Goal: Transaction & Acquisition: Purchase product/service

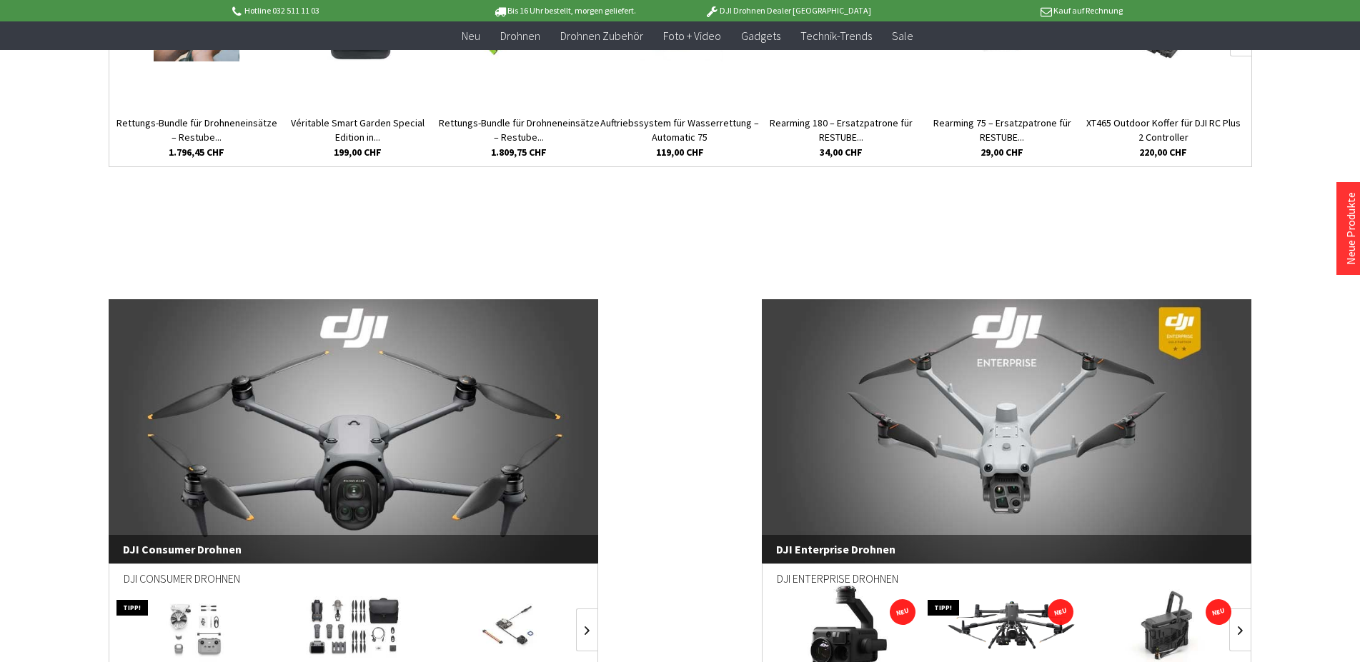
scroll to position [510, 0]
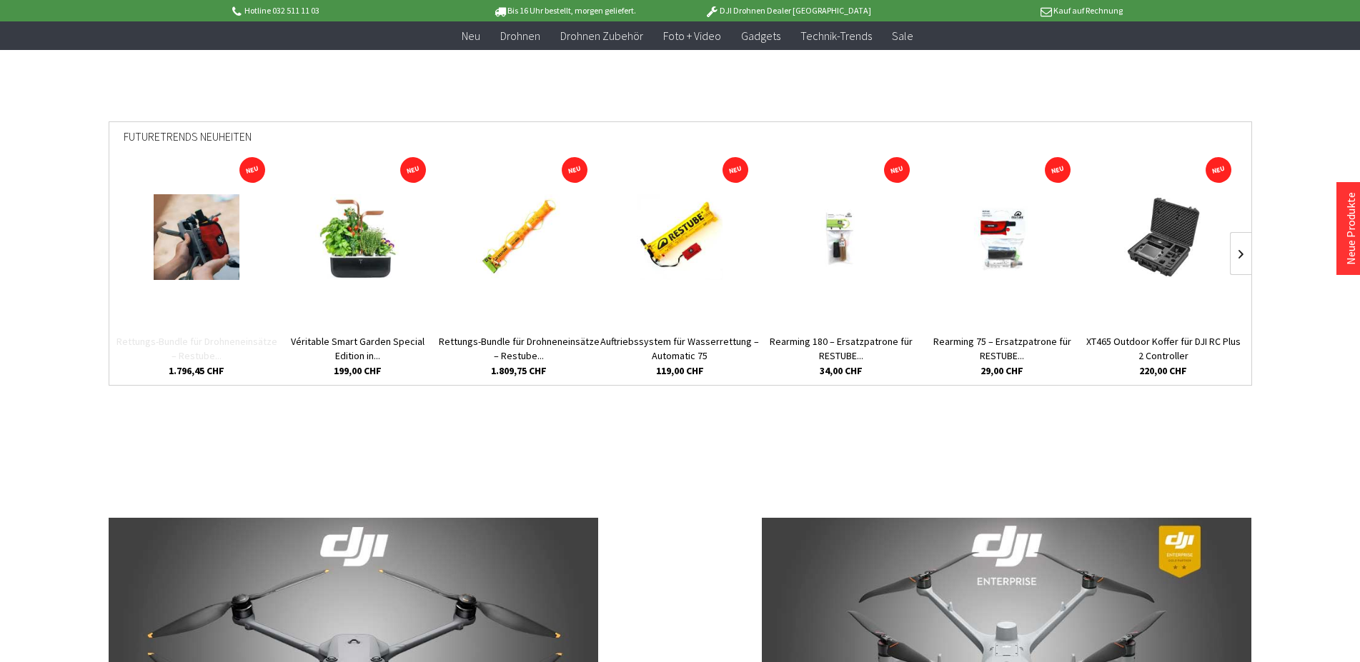
click at [194, 349] on link "Rettungs-Bundle für Drohneneinsätze – Restube..." at bounding box center [196, 348] width 161 height 29
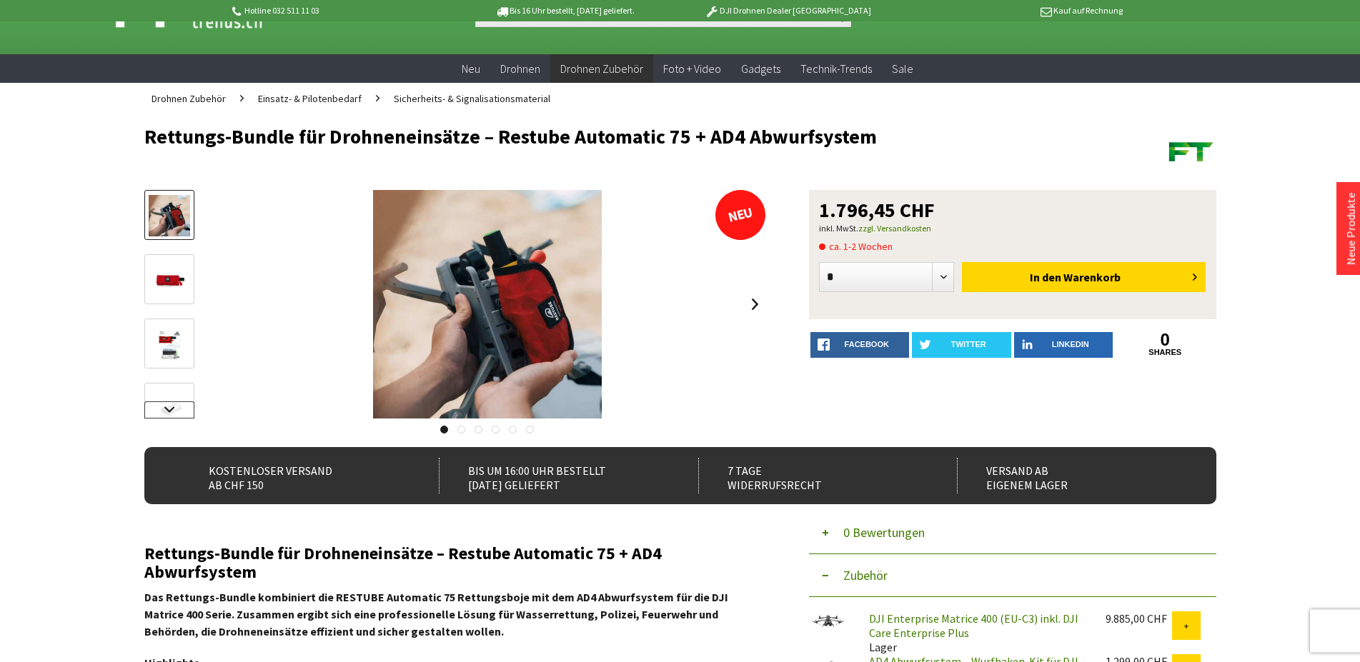
scroll to position [73, 0]
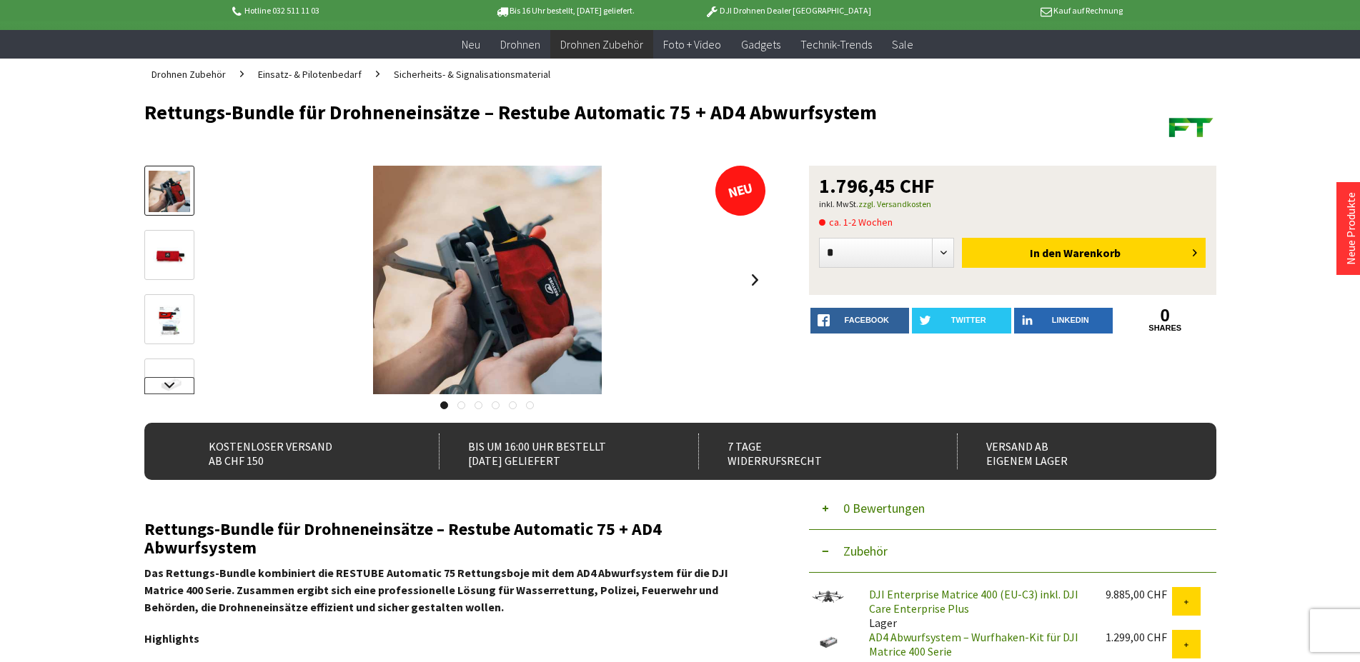
click at [170, 384] on link at bounding box center [169, 385] width 50 height 17
click at [168, 336] on img at bounding box center [169, 334] width 41 height 29
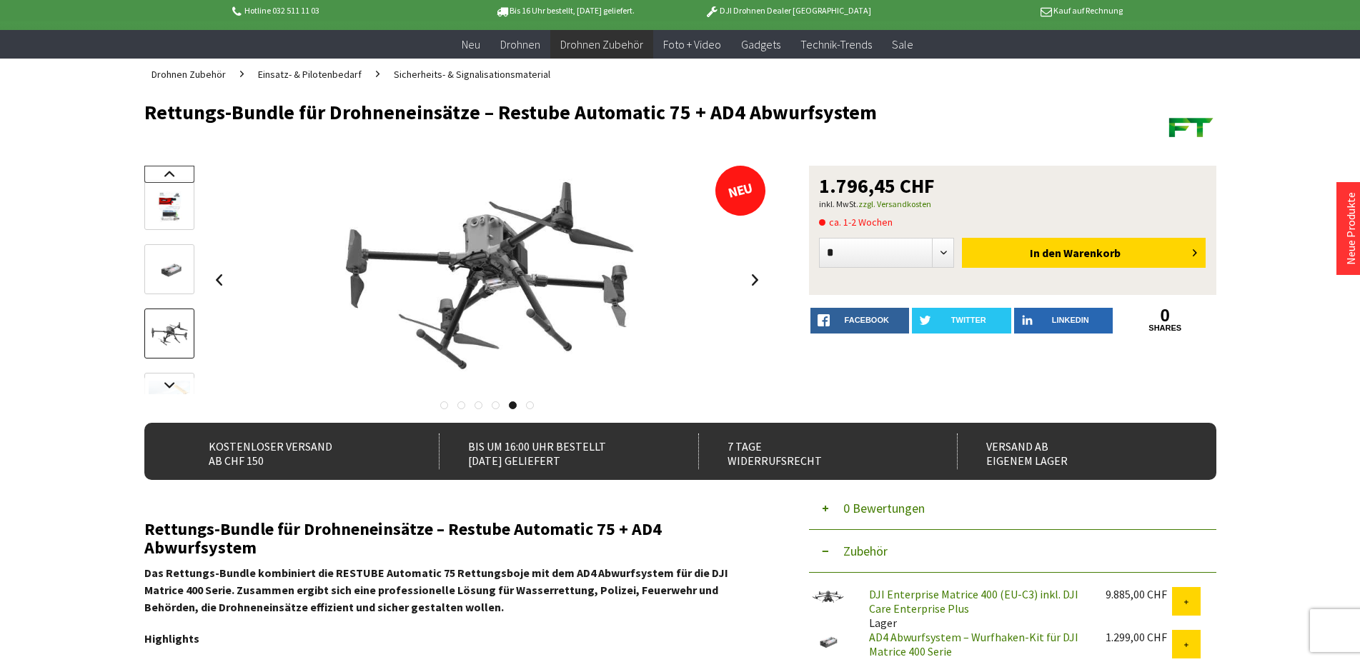
click at [170, 171] on link at bounding box center [169, 174] width 50 height 17
click at [170, 171] on div at bounding box center [169, 280] width 50 height 229
click at [162, 195] on img at bounding box center [169, 191] width 41 height 41
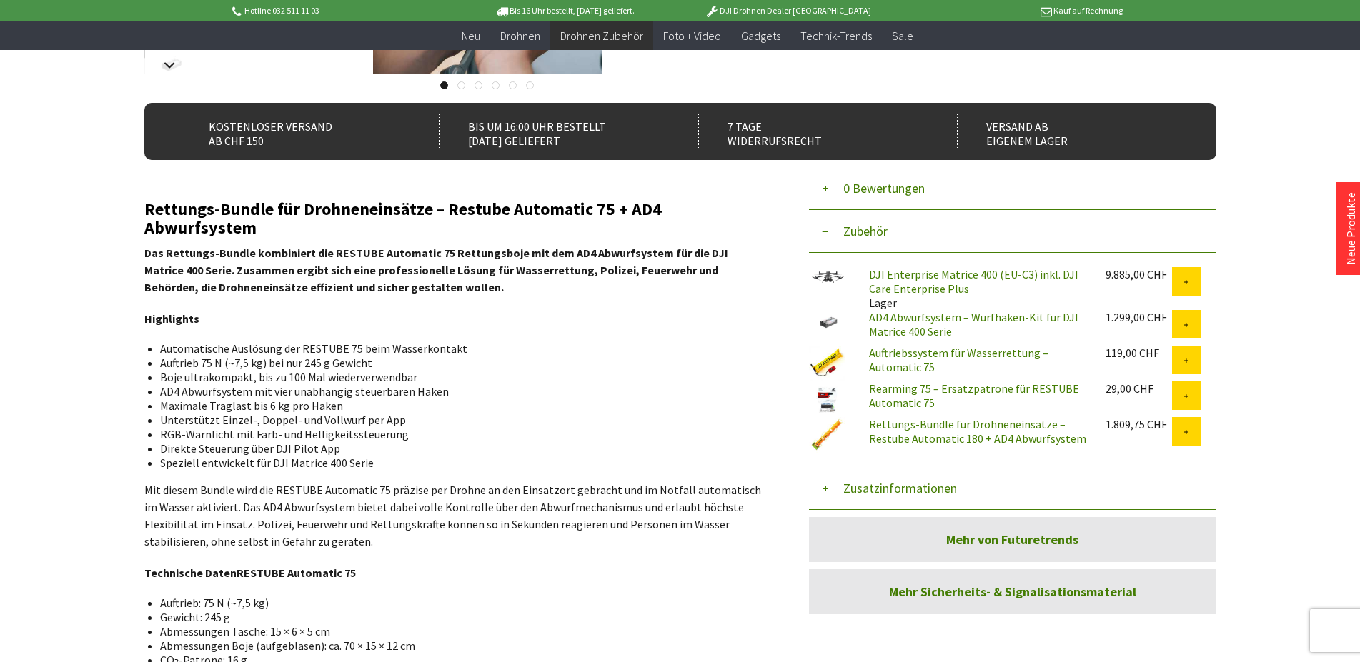
scroll to position [0, 0]
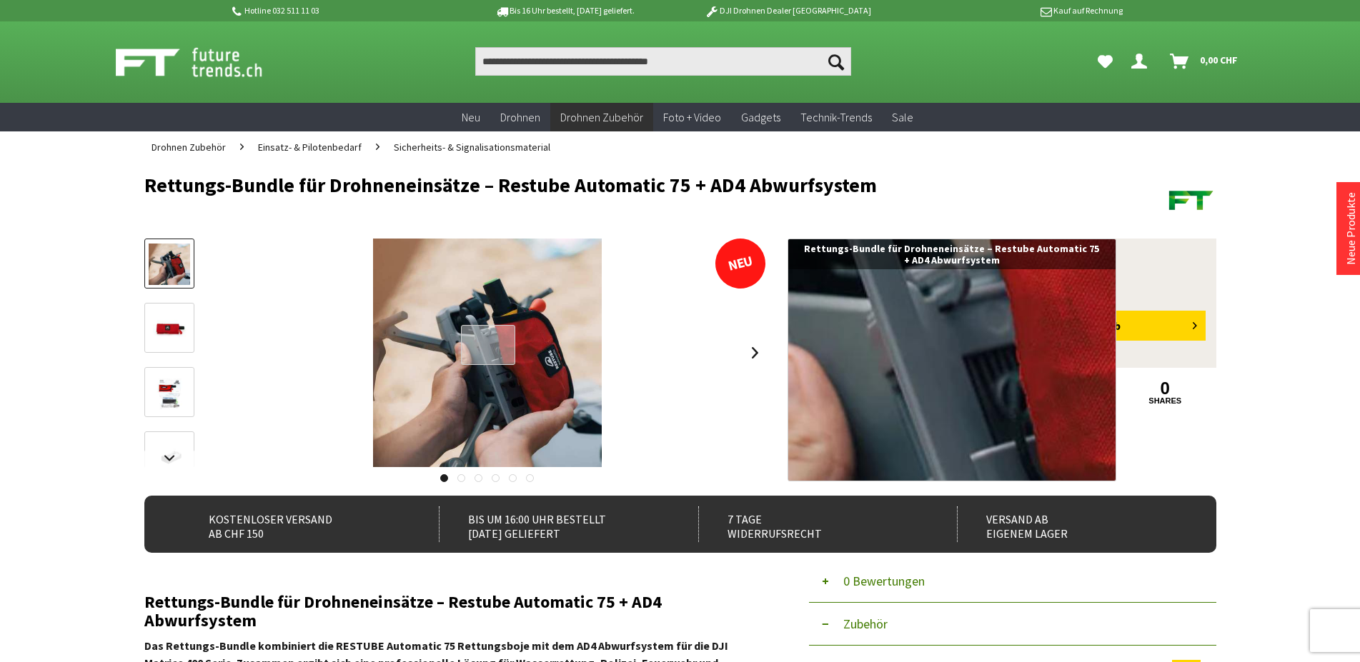
click at [488, 345] on div at bounding box center [488, 345] width 55 height 41
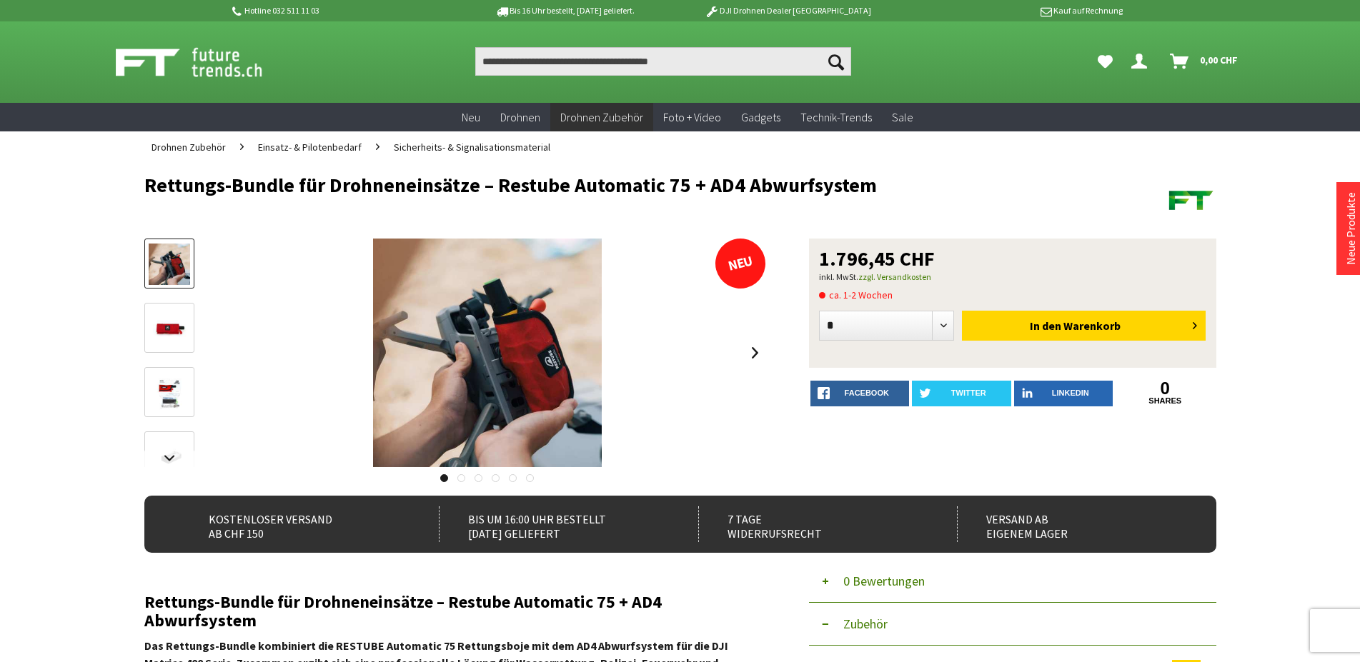
click at [204, 61] on img at bounding box center [205, 62] width 178 height 36
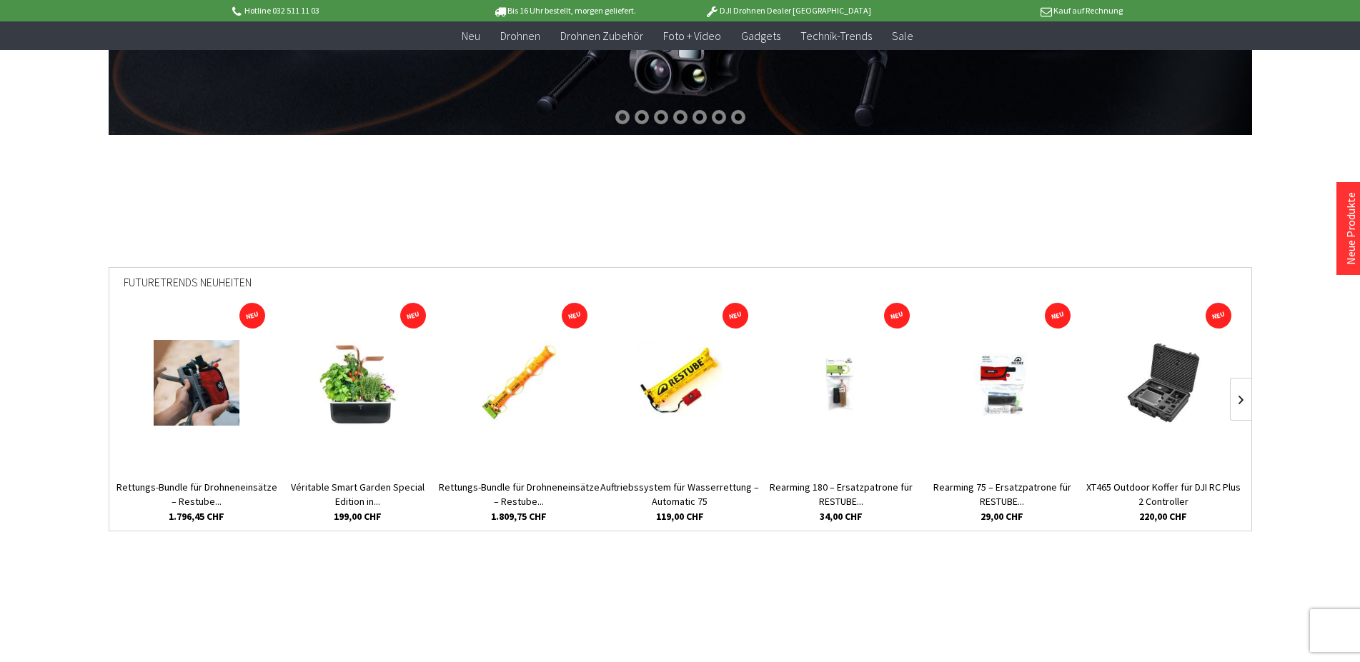
scroll to position [364, 0]
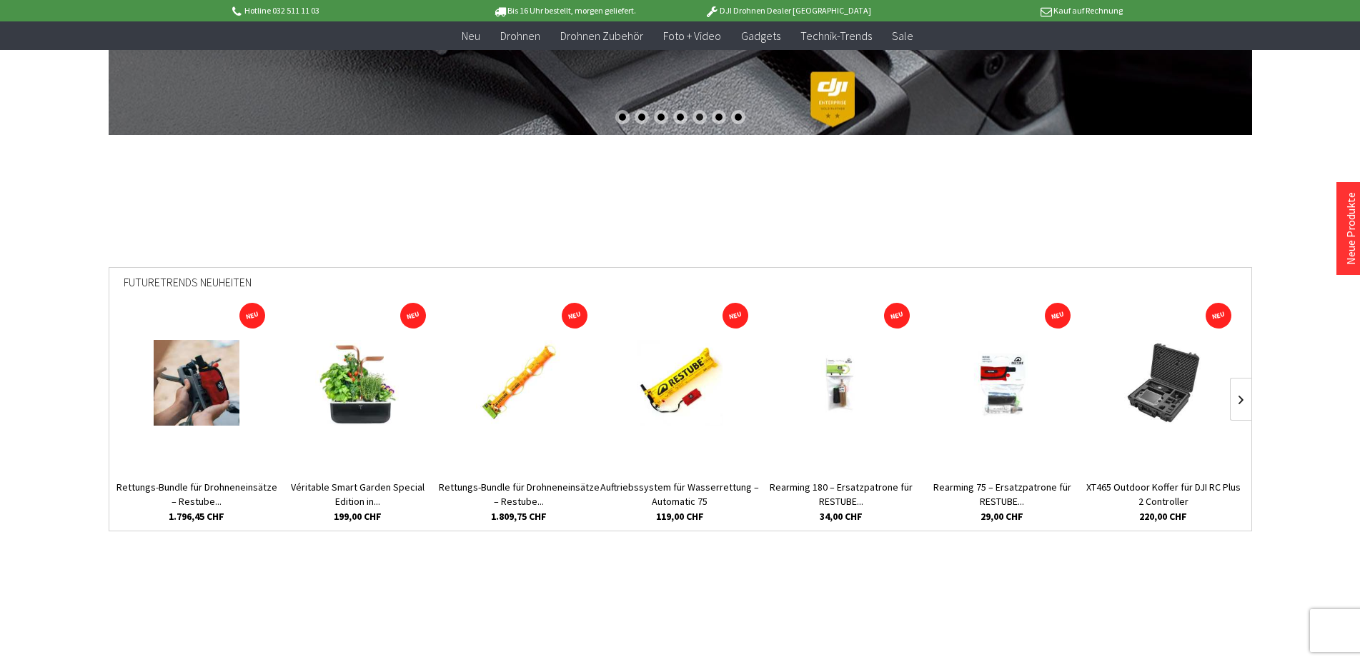
click at [189, 376] on img at bounding box center [197, 383] width 86 height 86
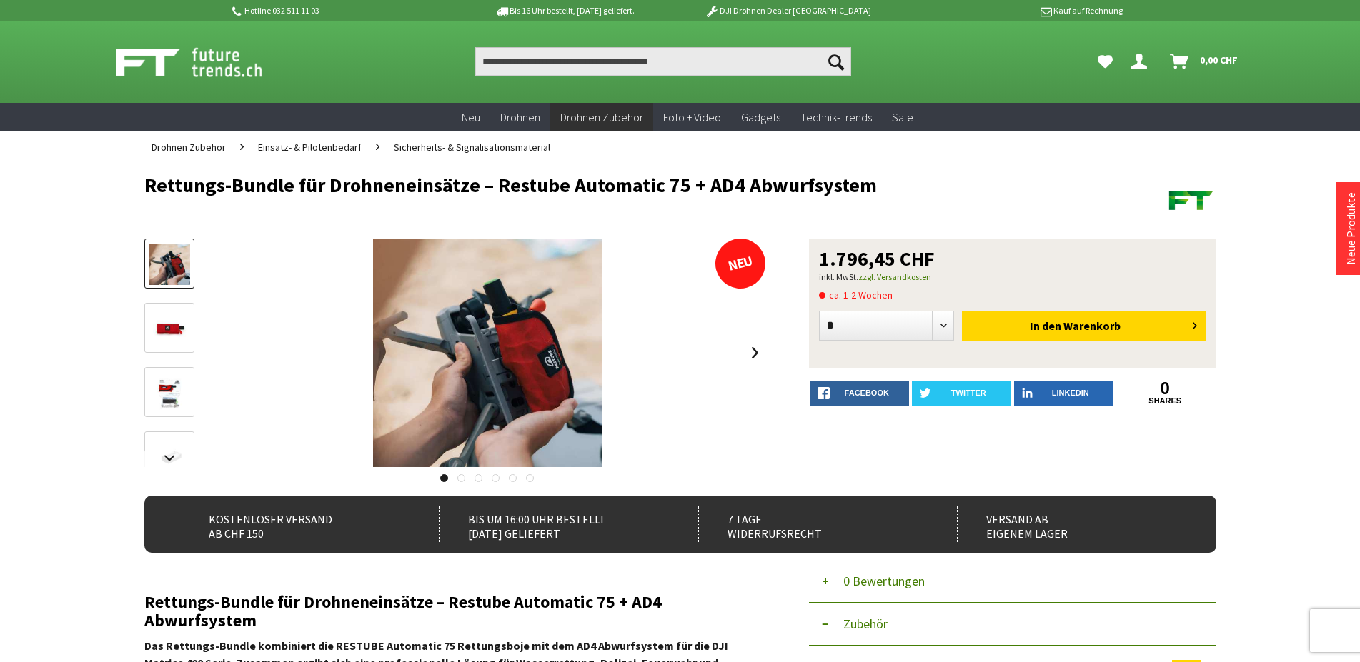
click at [161, 401] on img at bounding box center [169, 392] width 41 height 41
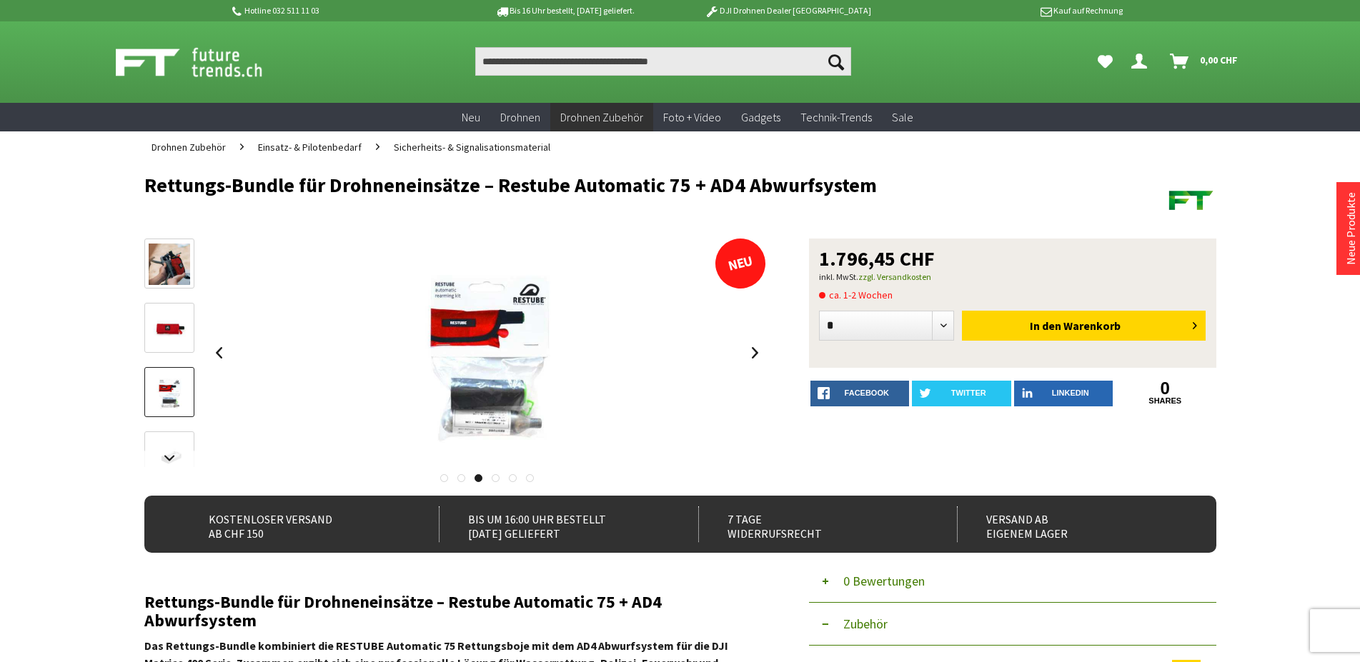
click at [159, 439] on link at bounding box center [169, 457] width 50 height 50
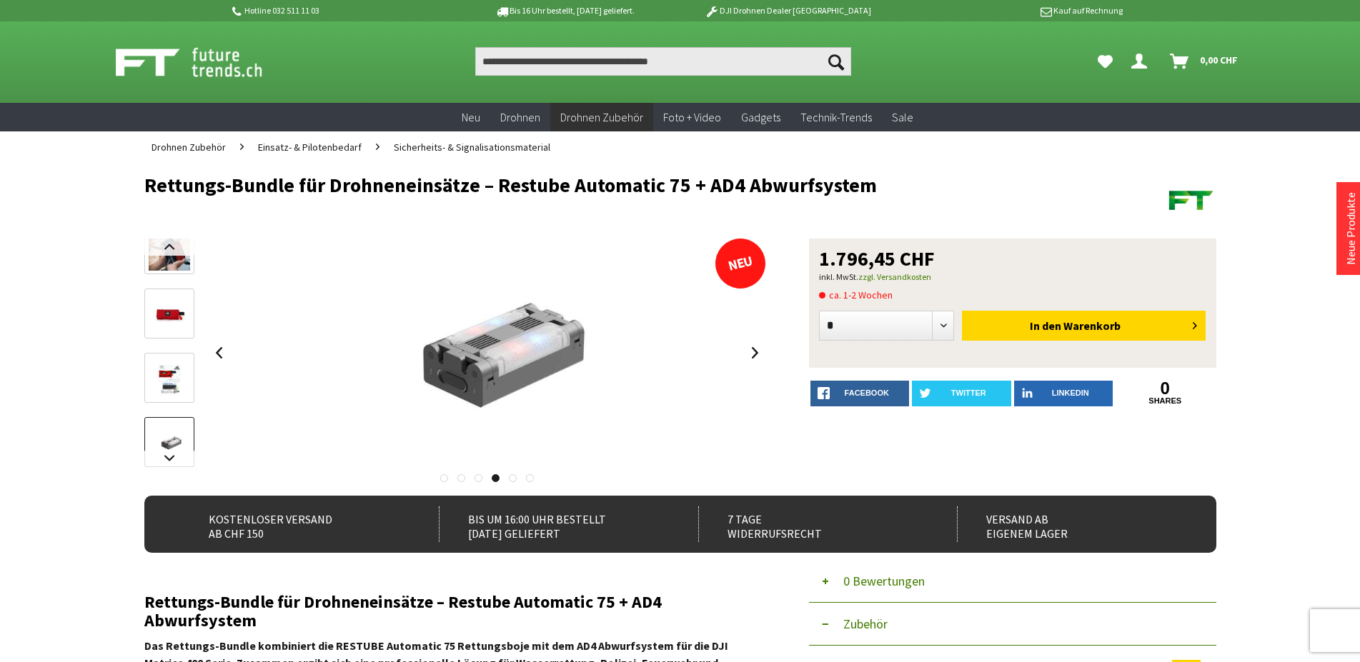
click at [166, 446] on img at bounding box center [169, 443] width 41 height 29
drag, startPoint x: 183, startPoint y: 449, endPoint x: 171, endPoint y: 461, distance: 16.2
click at [182, 449] on img at bounding box center [169, 443] width 41 height 29
click at [171, 461] on link at bounding box center [169, 458] width 50 height 17
click at [166, 396] on img at bounding box center [169, 393] width 41 height 29
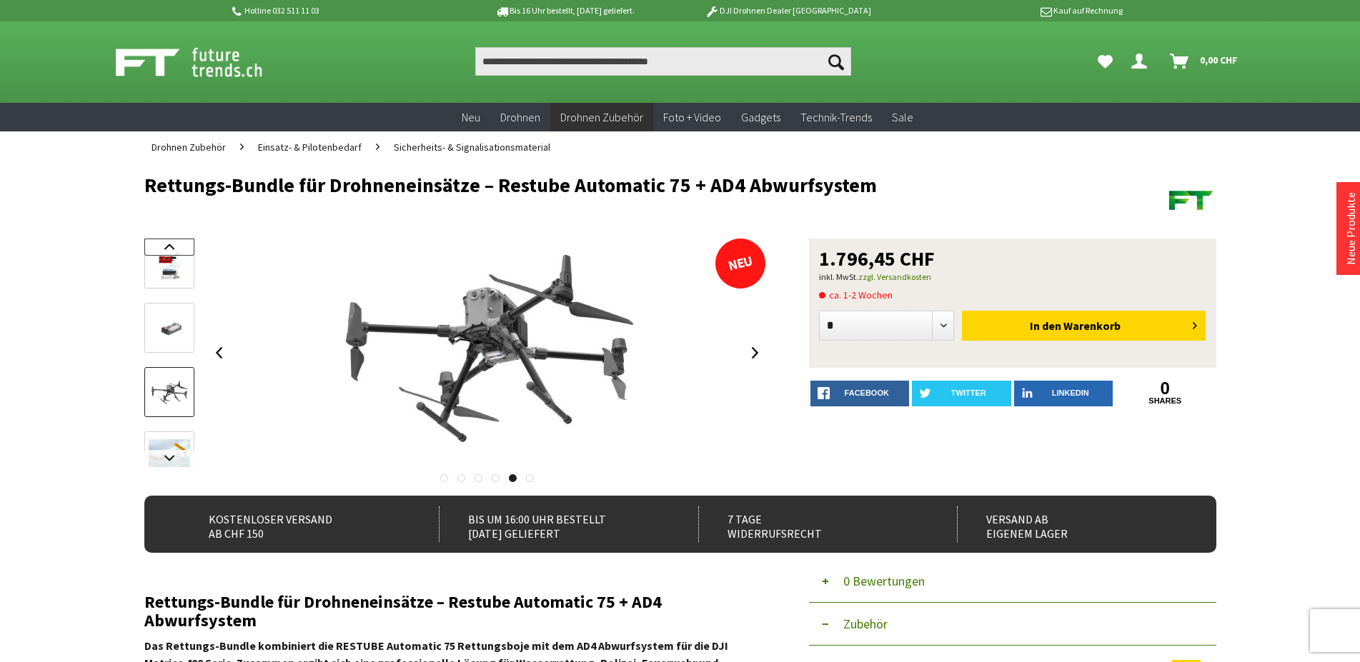
click at [179, 246] on link at bounding box center [169, 247] width 50 height 17
click at [171, 248] on link at bounding box center [169, 247] width 50 height 17
click at [171, 248] on img at bounding box center [169, 263] width 41 height 41
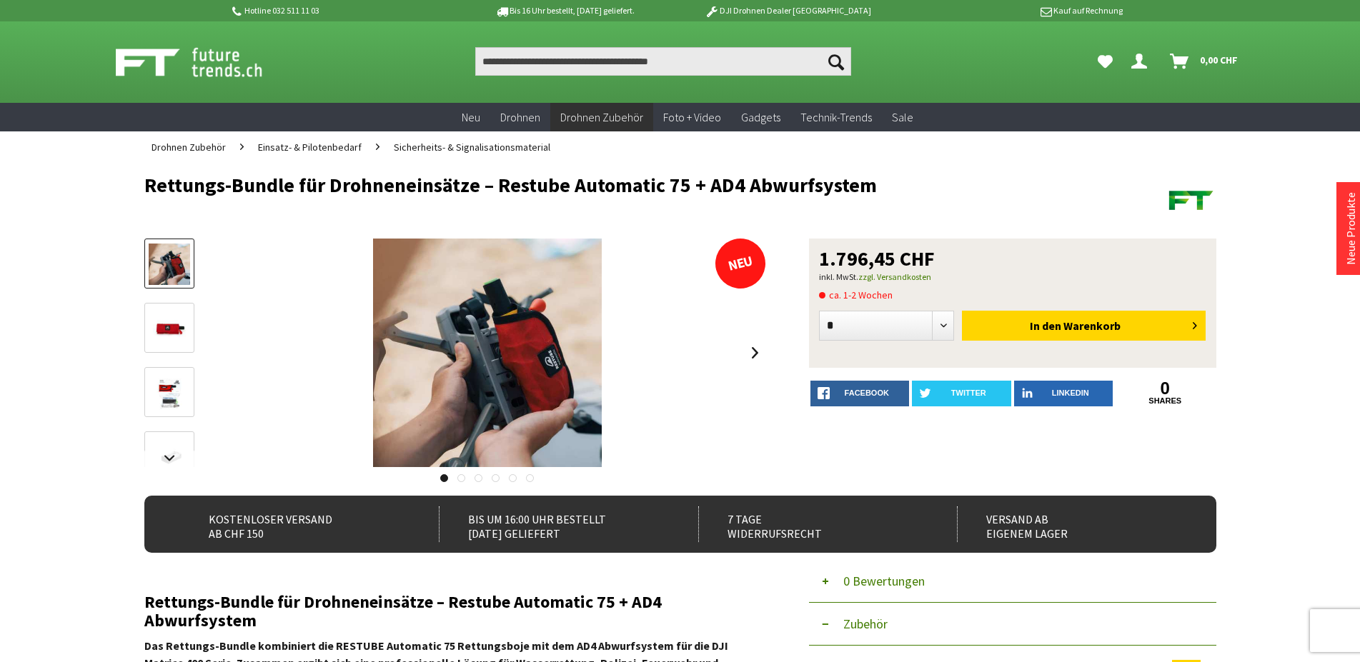
click at [171, 248] on img at bounding box center [169, 264] width 41 height 41
